Goal: Book appointment/travel/reservation

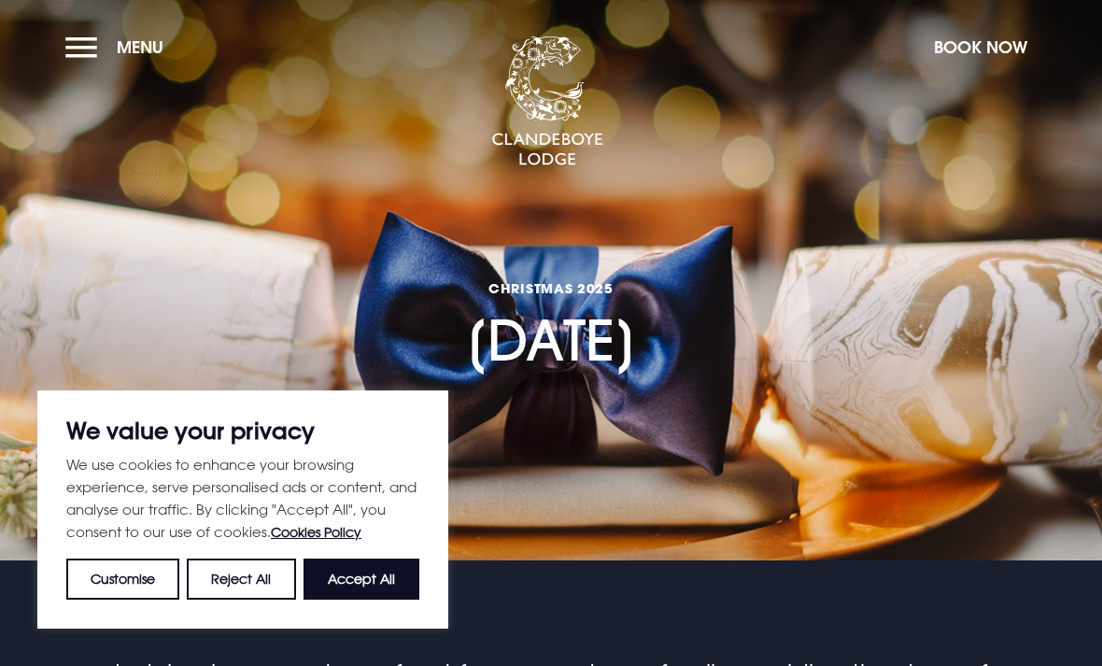
click at [339, 560] on button "Accept All" at bounding box center [362, 579] width 116 height 41
checkbox input "true"
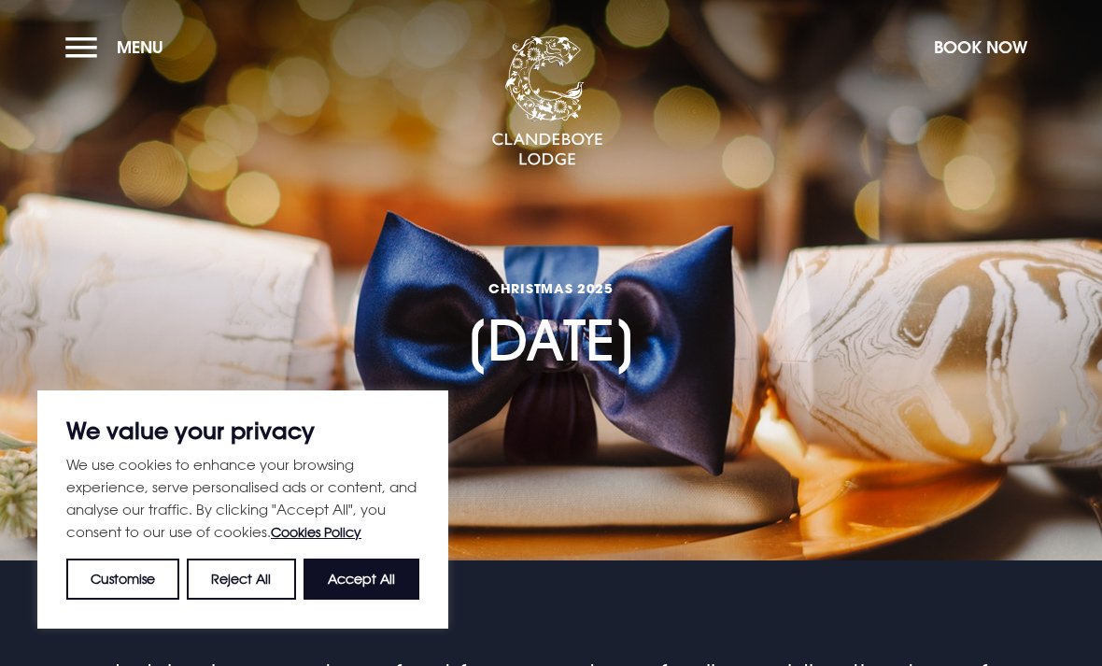
checkbox input "true"
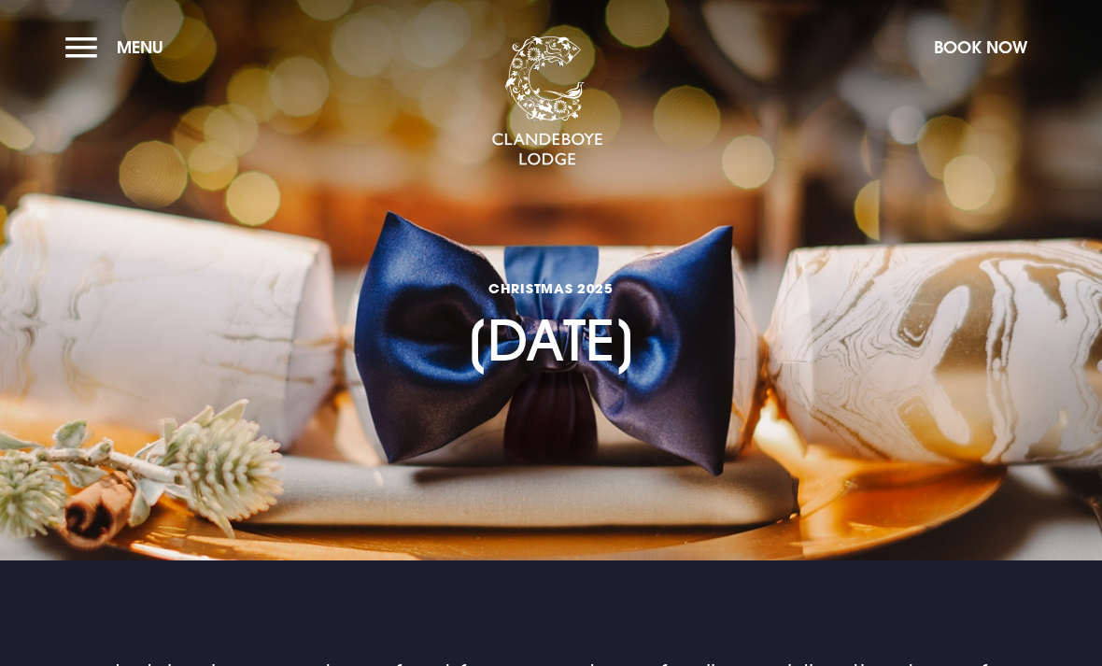
click at [66, 50] on button "Menu" at bounding box center [118, 47] width 107 height 40
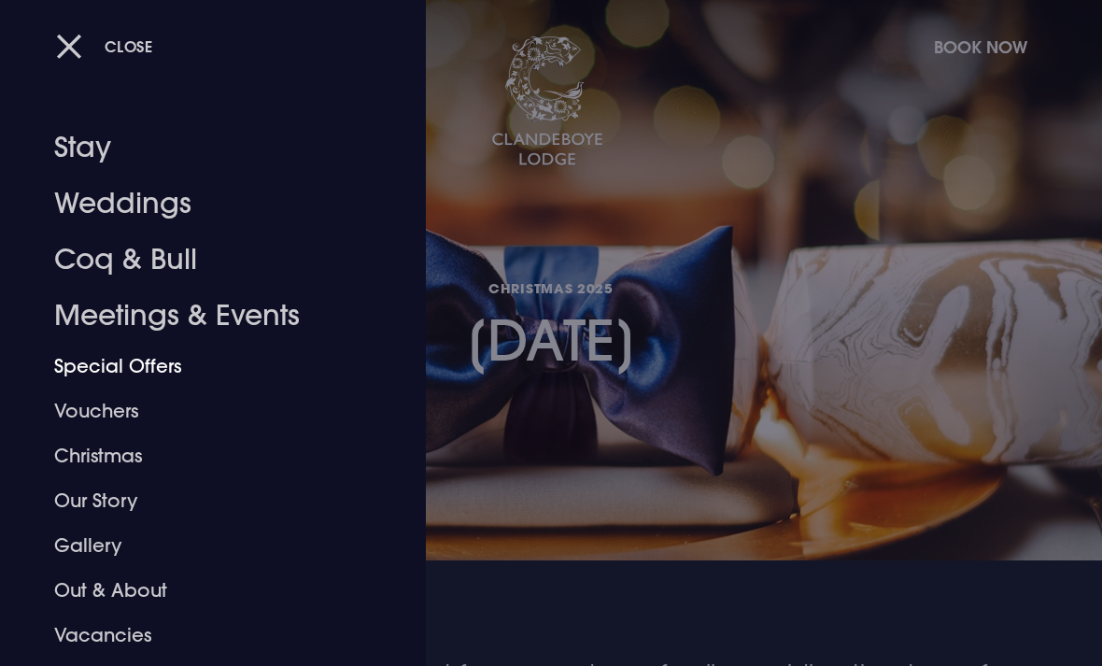
click at [83, 365] on link "Special Offers" at bounding box center [200, 366] width 292 height 45
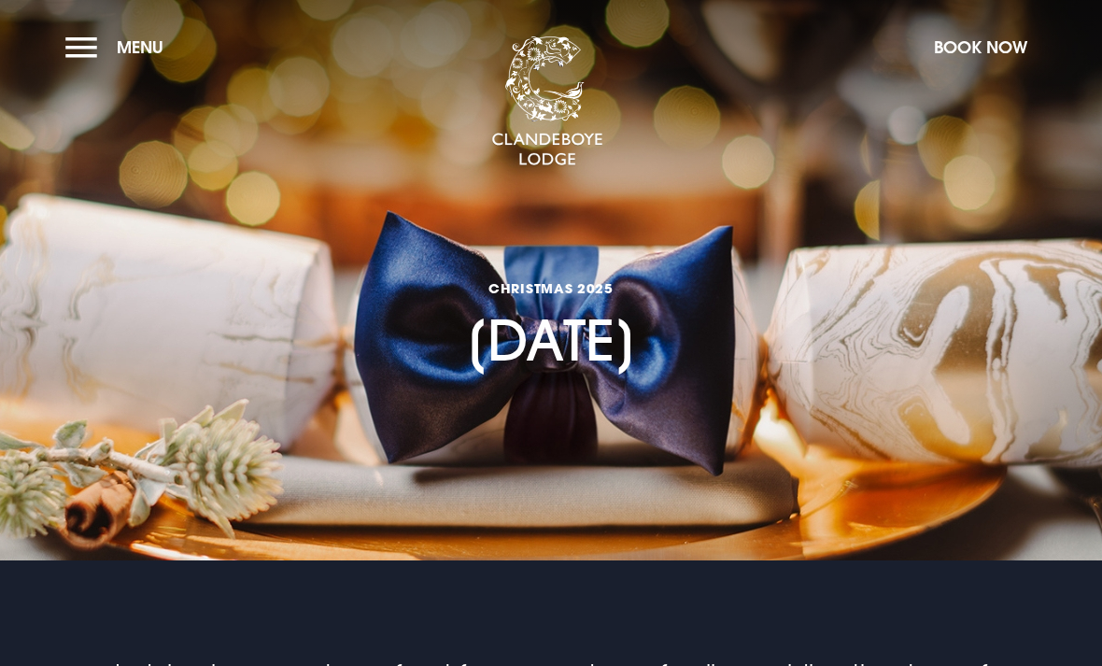
click at [69, 29] on button "Menu" at bounding box center [118, 47] width 107 height 40
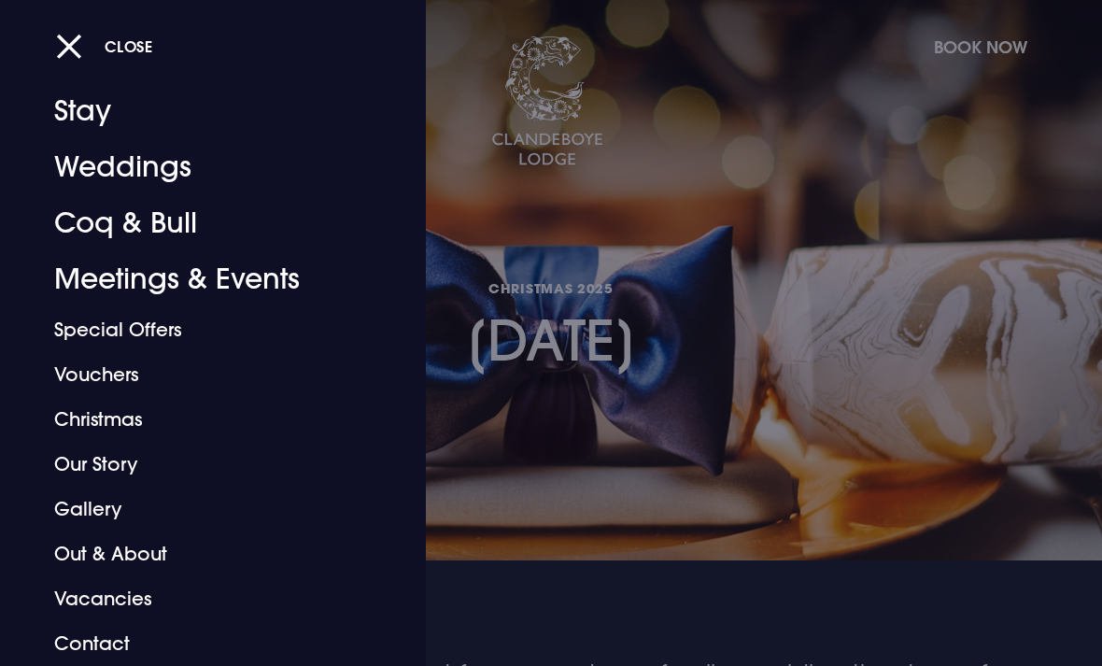
scroll to position [36, 0]
click at [88, 413] on link "Christmas" at bounding box center [200, 419] width 292 height 45
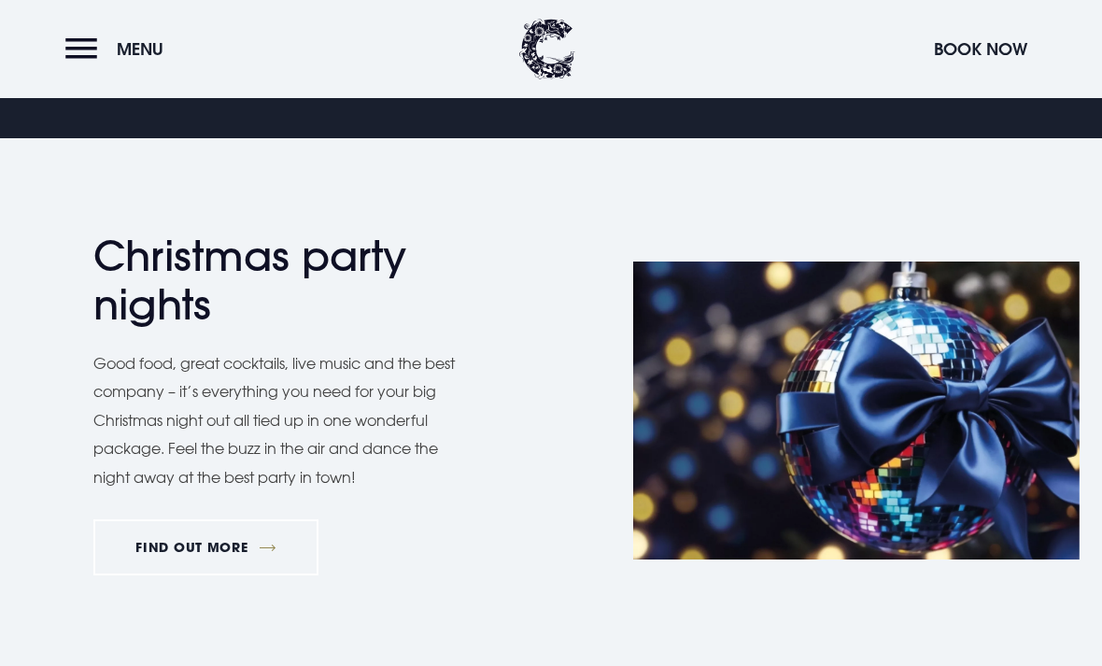
scroll to position [986, 0]
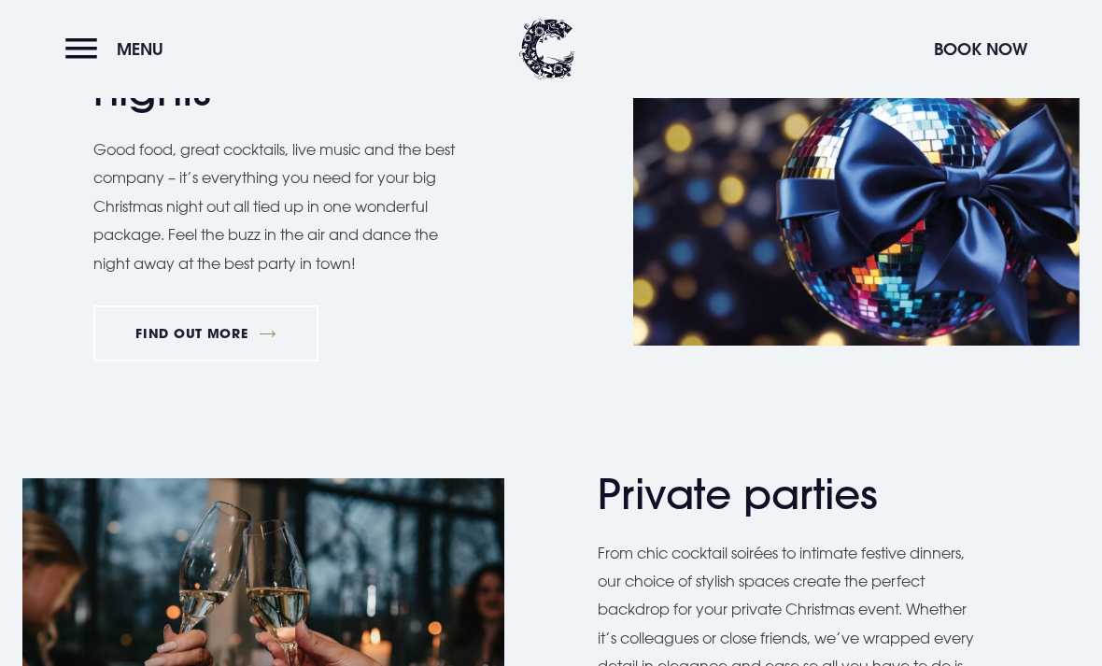
click at [163, 338] on link "FIND OUT MORE" at bounding box center [205, 333] width 225 height 56
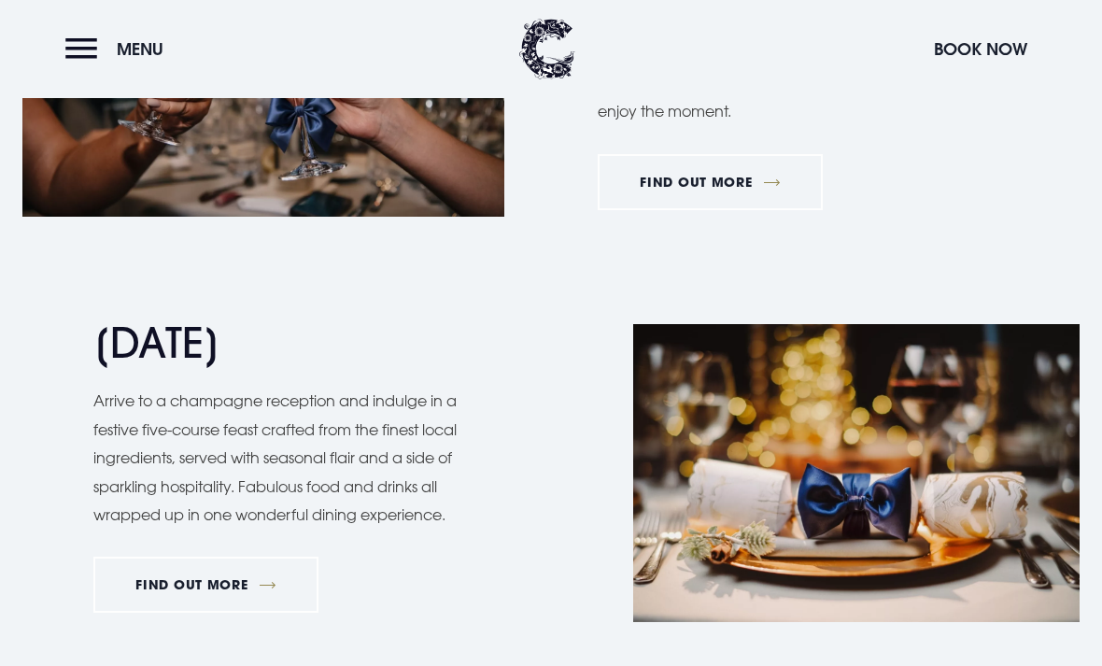
scroll to position [1730, 0]
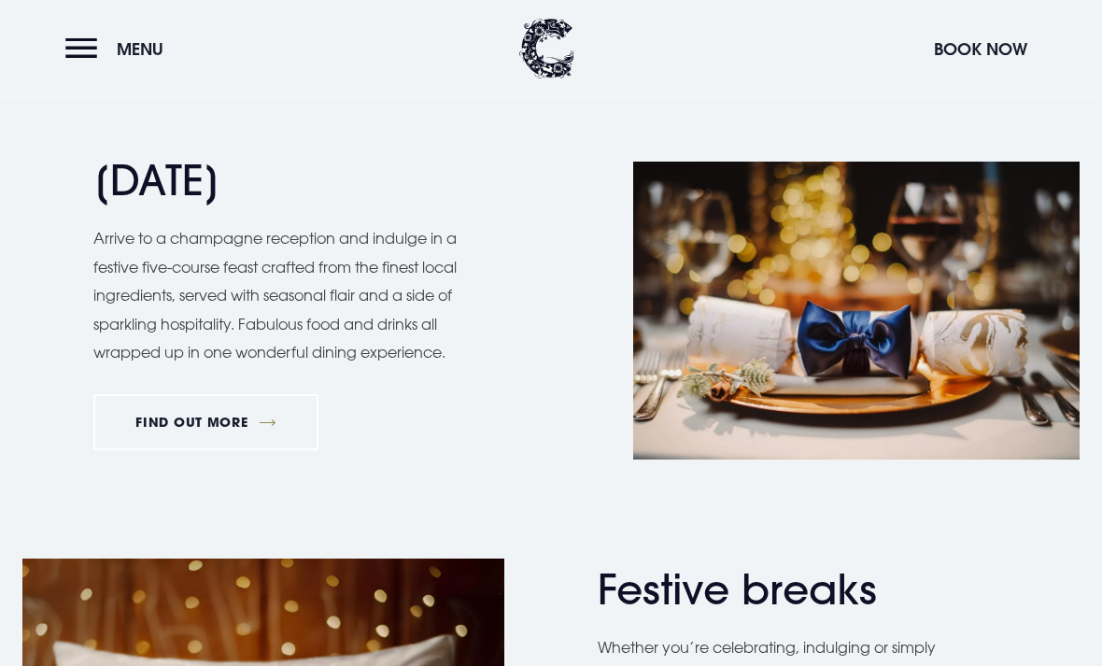
click at [151, 410] on link "FIND OUT MORE" at bounding box center [205, 423] width 225 height 56
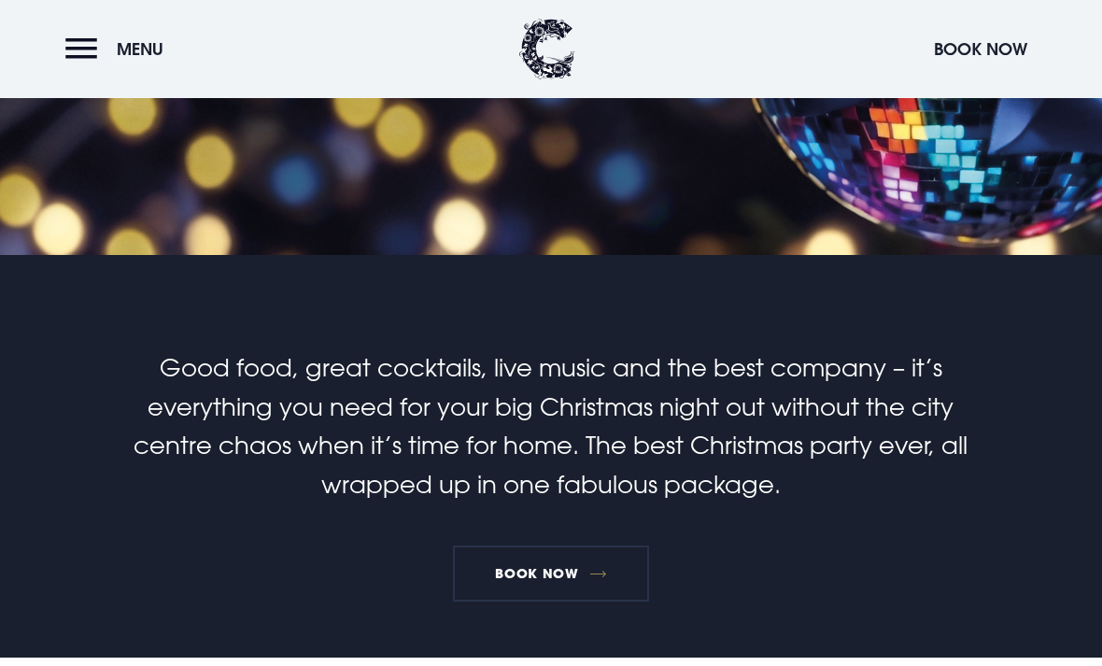
scroll to position [206, 0]
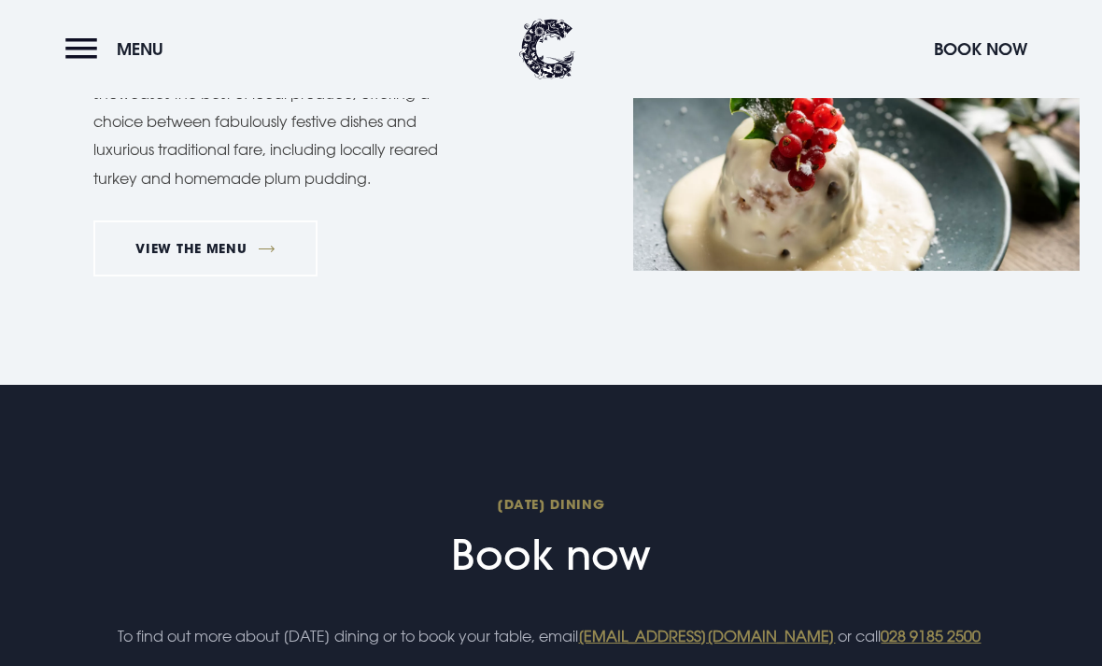
scroll to position [1598, 0]
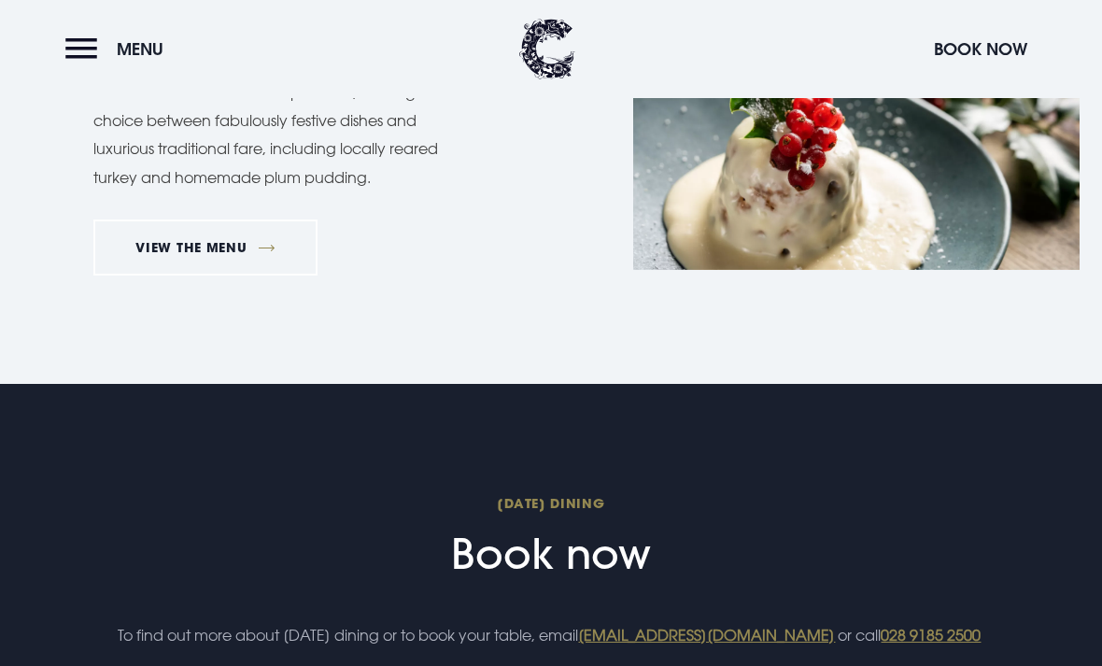
click at [158, 245] on link "VIEW THE MENU" at bounding box center [205, 248] width 224 height 56
